Goal: Information Seeking & Learning: Learn about a topic

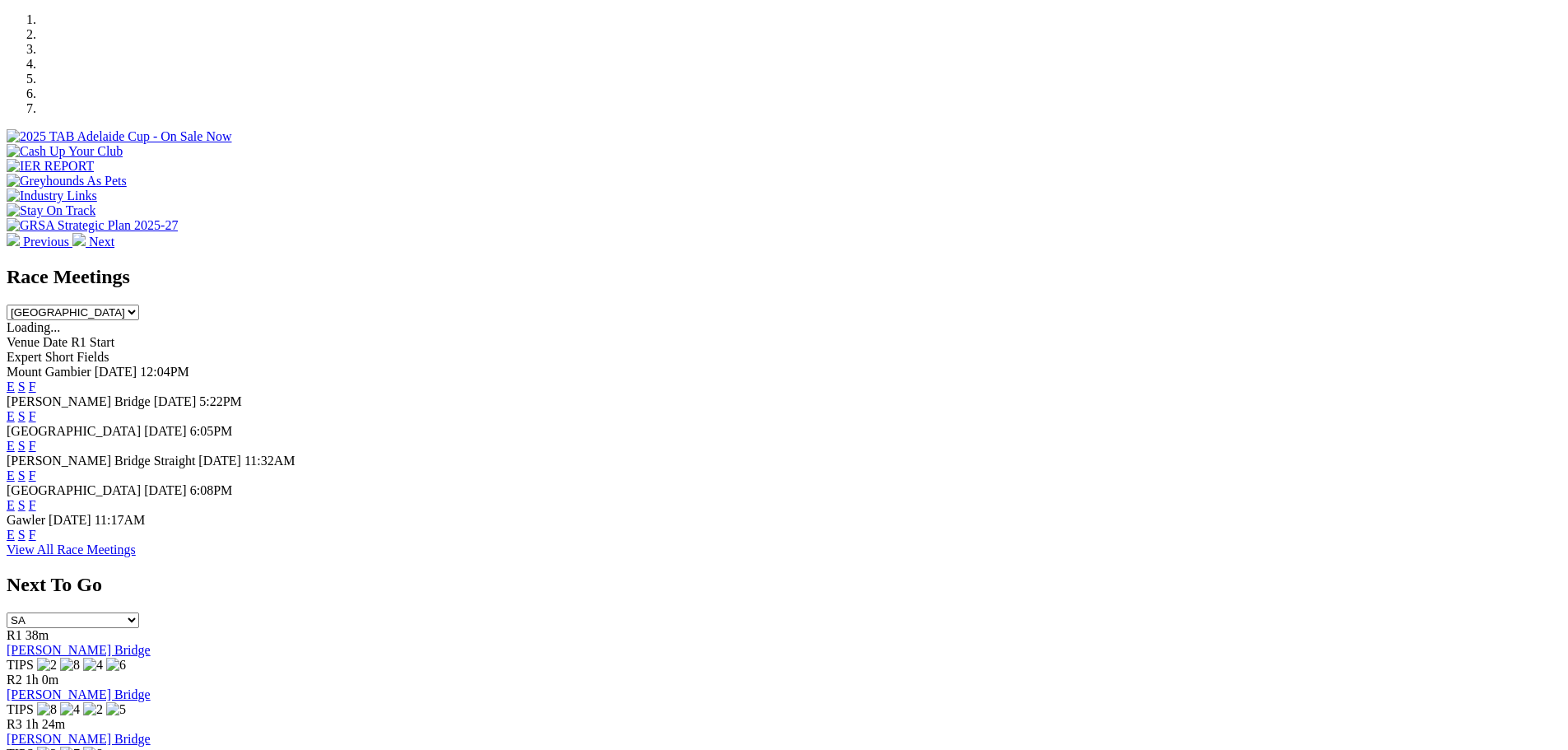
scroll to position [552, 0]
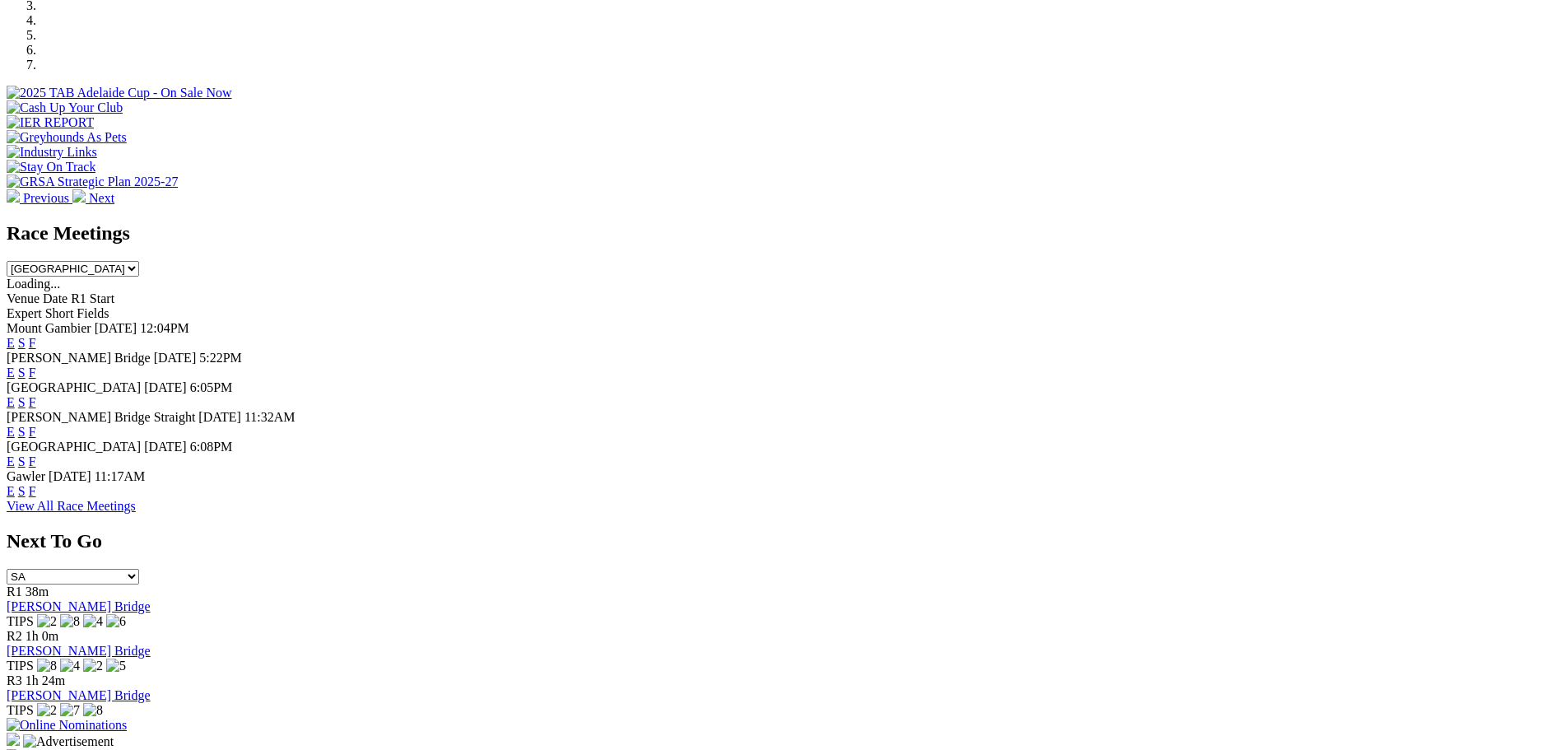
click at [136, 513] on link "View All Race Meetings" at bounding box center [71, 506] width 129 height 14
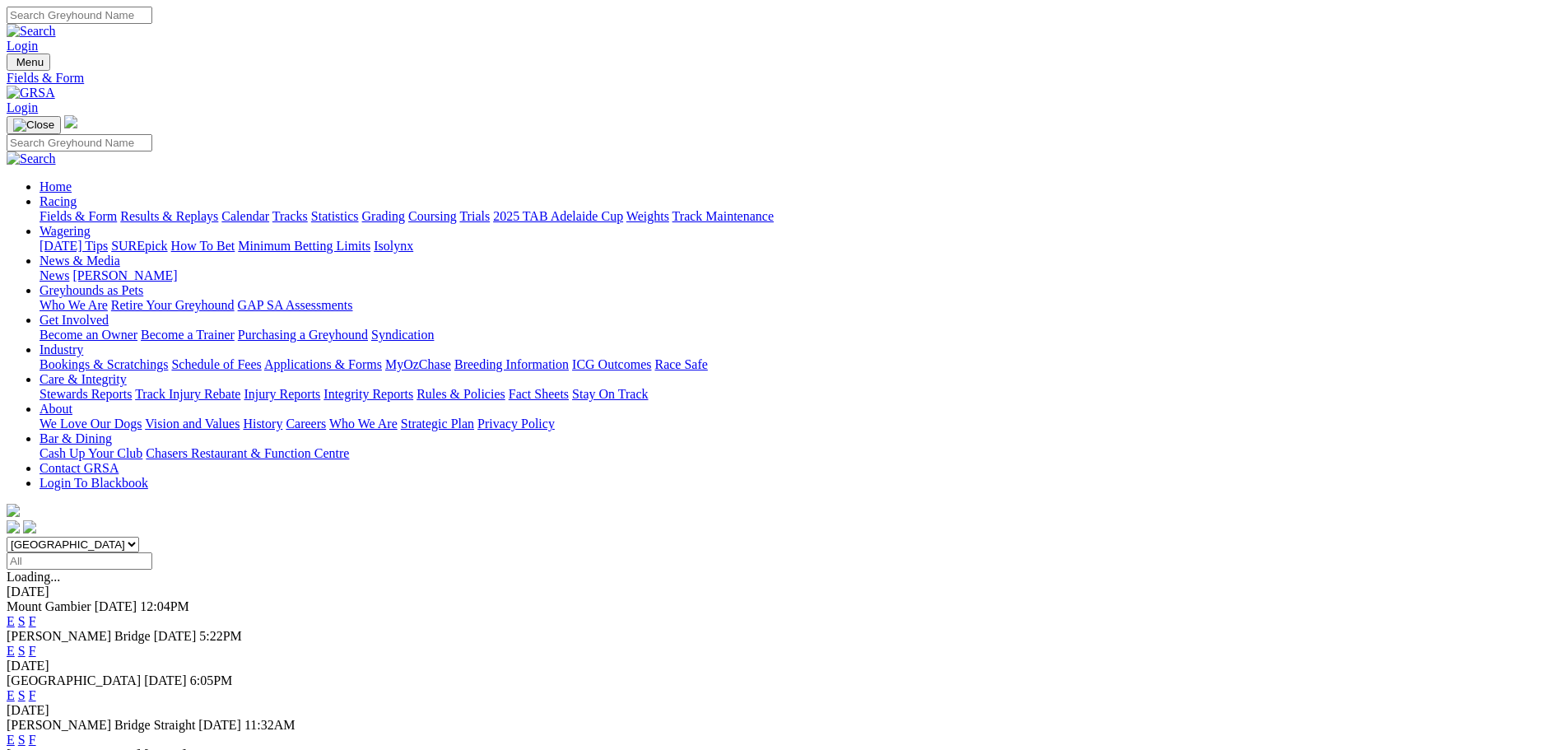
click at [152, 552] on input "Select date" at bounding box center [79, 561] width 146 height 17
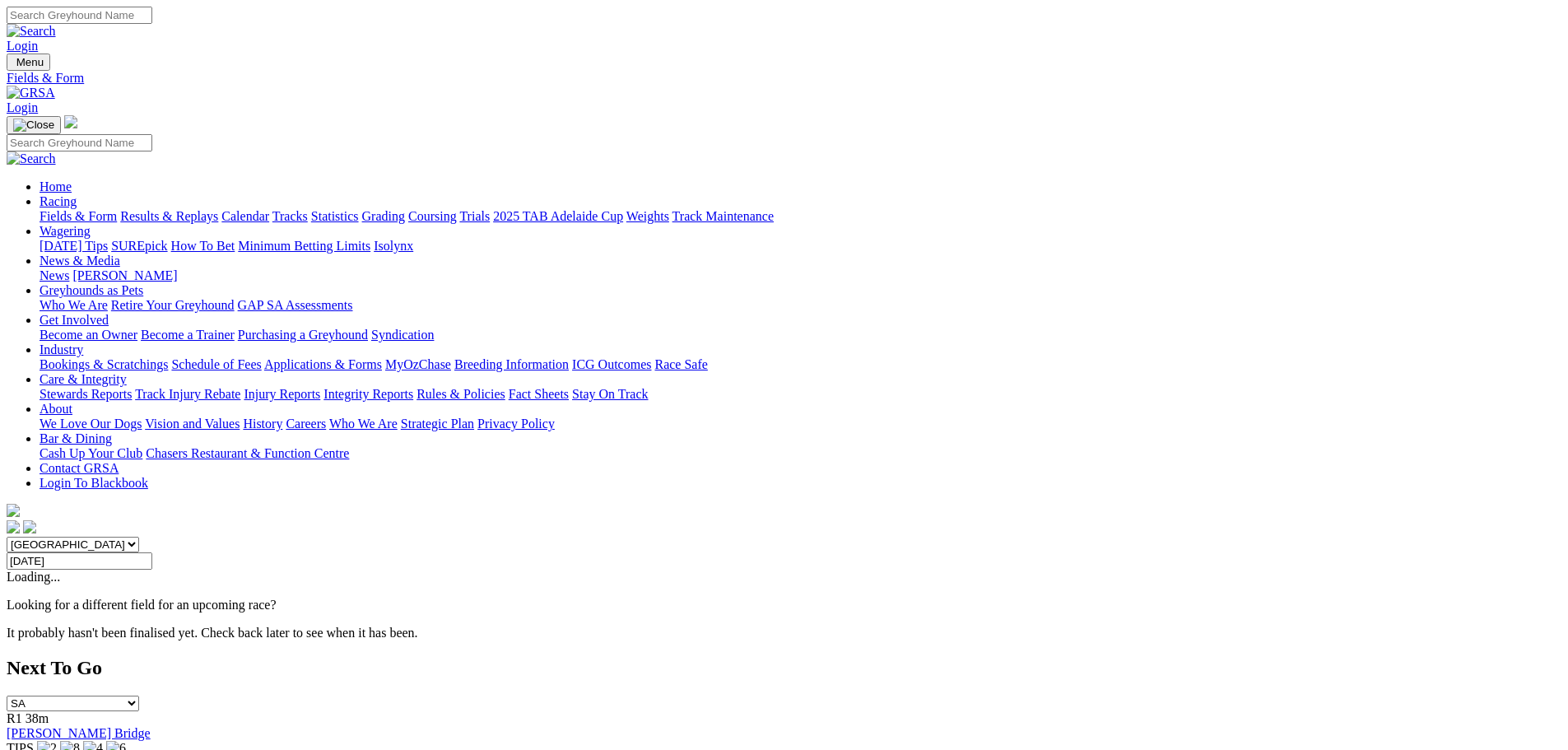
click at [152, 552] on input "Friday, 14 Nov 2025" at bounding box center [79, 561] width 146 height 17
type input "Saturday, 11 Oct 2025"
click at [269, 209] on link "Calendar" at bounding box center [245, 216] width 48 height 14
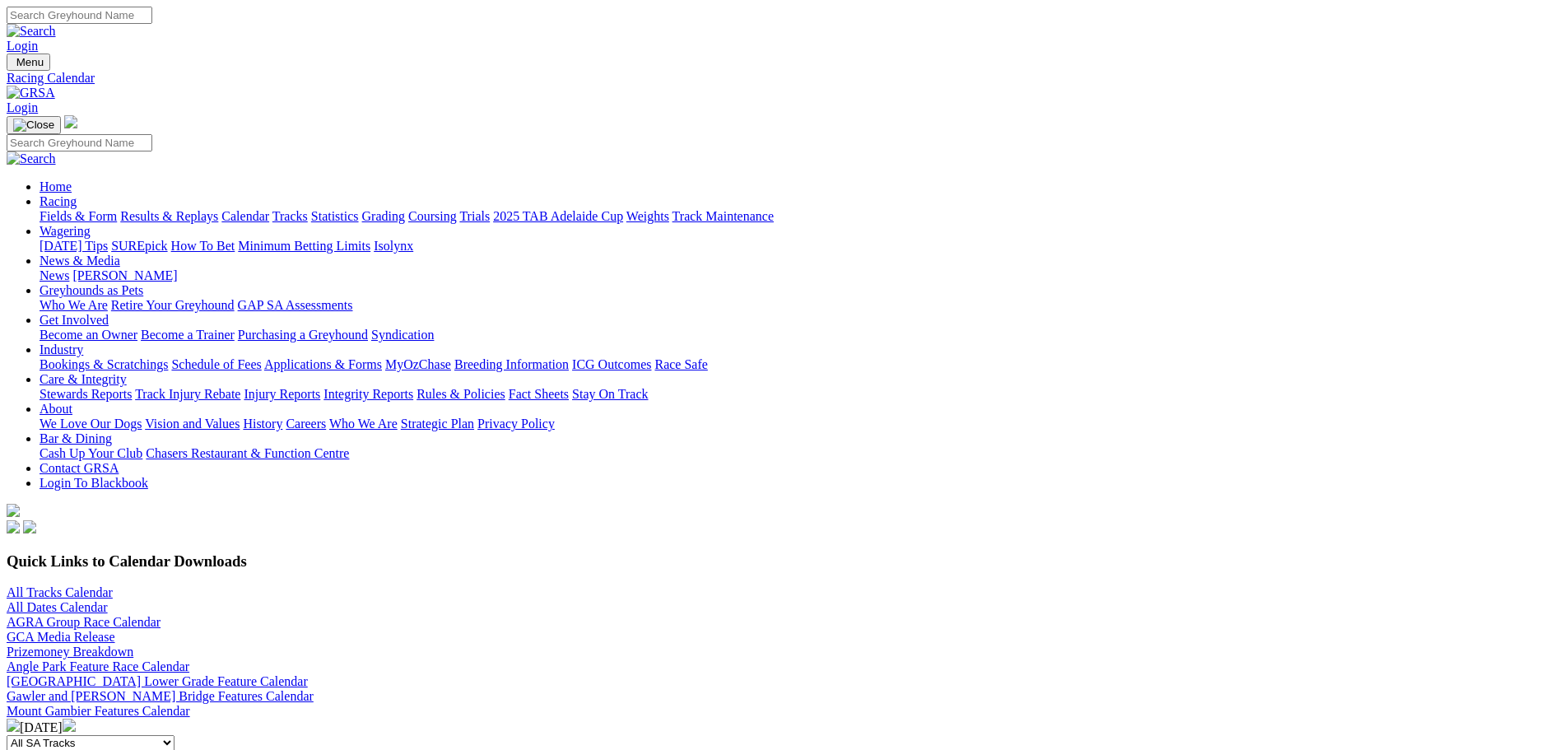
click at [76, 719] on img at bounding box center [69, 726] width 14 height 14
click at [19, 719] on img at bounding box center [14, 726] width 14 height 14
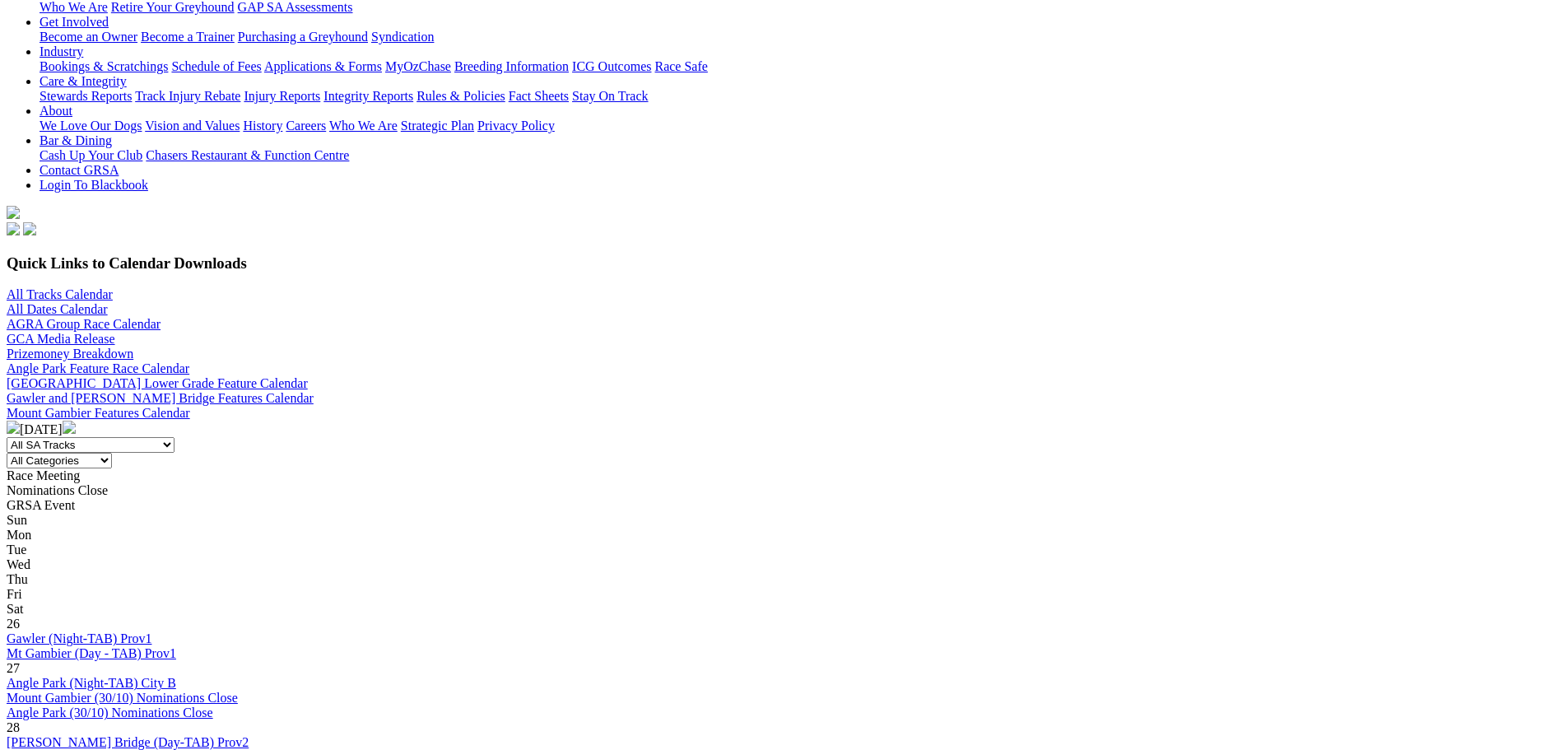
scroll to position [385, 0]
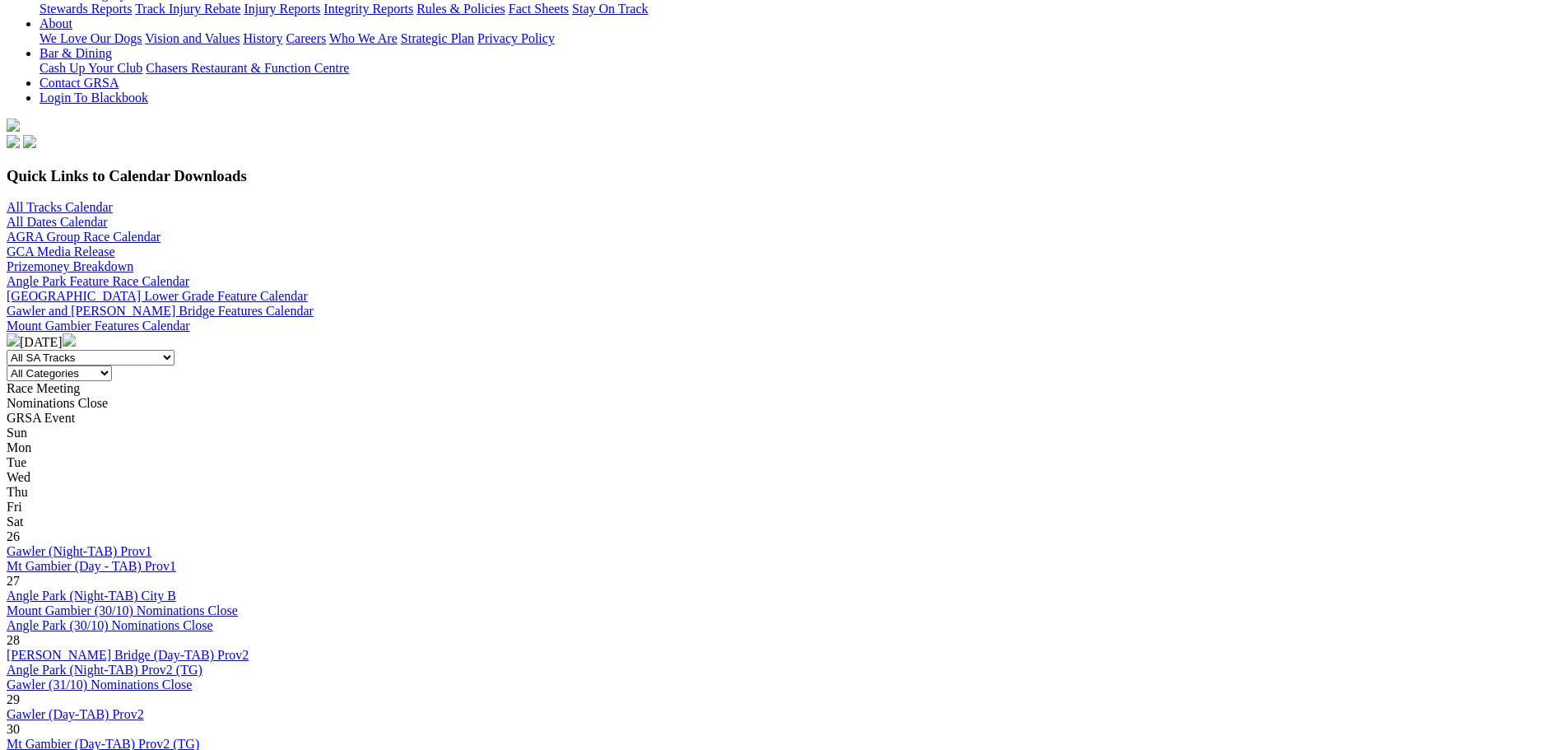
click at [19, 334] on img at bounding box center [14, 340] width 14 height 14
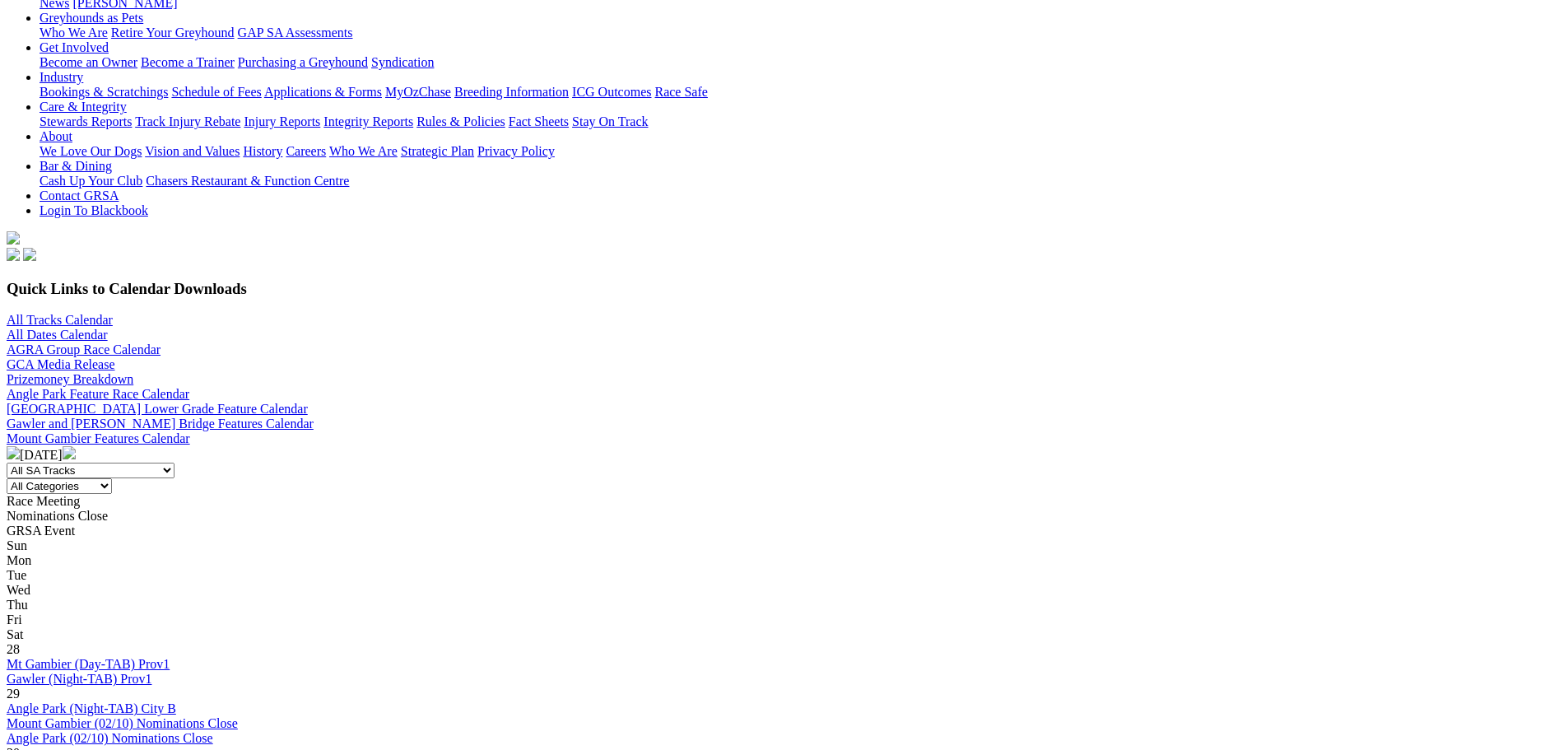
scroll to position [122, 0]
